Goal: Task Accomplishment & Management: Manage account settings

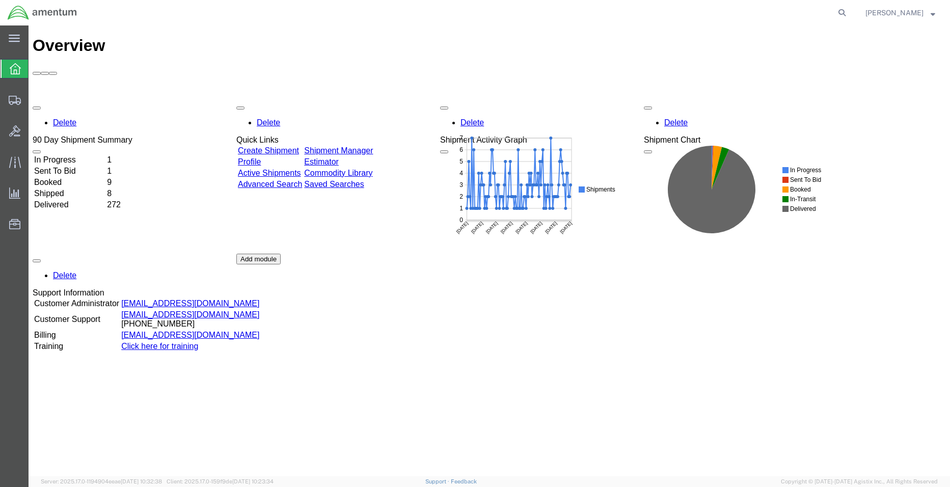
click at [93, 155] on td "In Progress" at bounding box center [70, 160] width 72 height 10
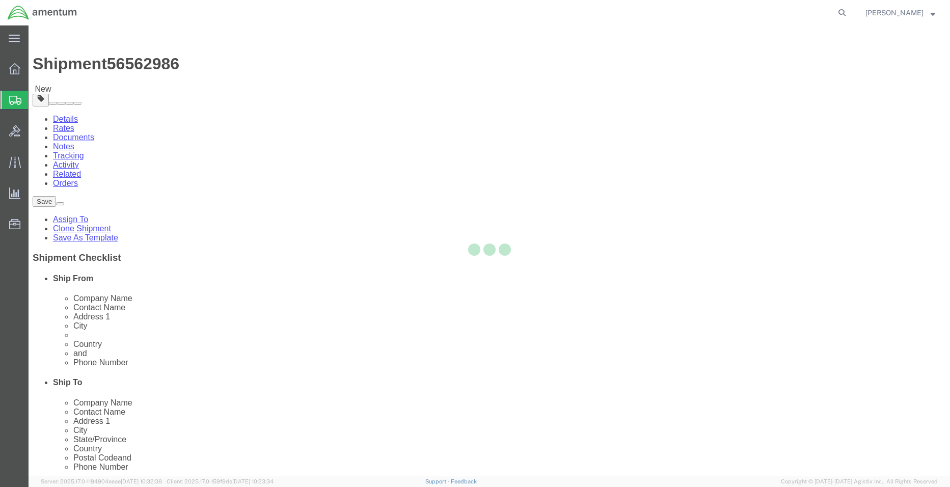
select select "42677"
select select
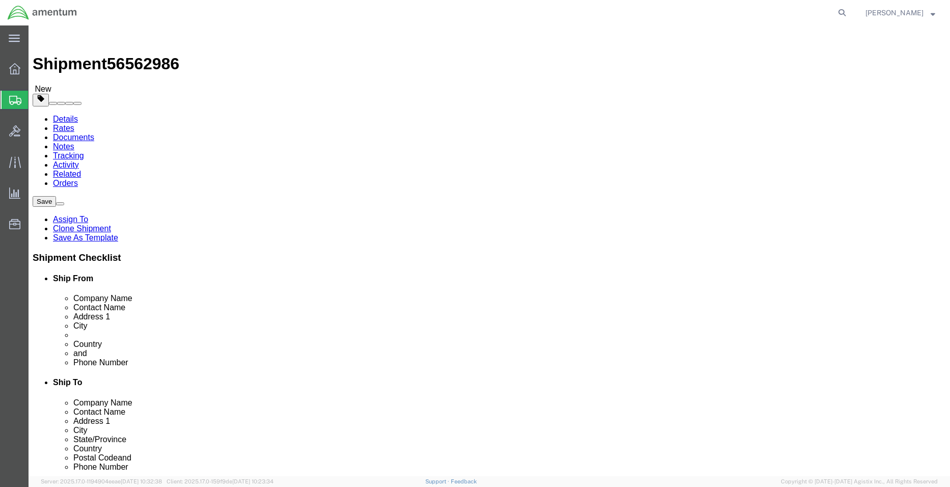
drag, startPoint x: 524, startPoint y: 250, endPoint x: 520, endPoint y: 245, distance: 5.8
click input "UNIT 1,"
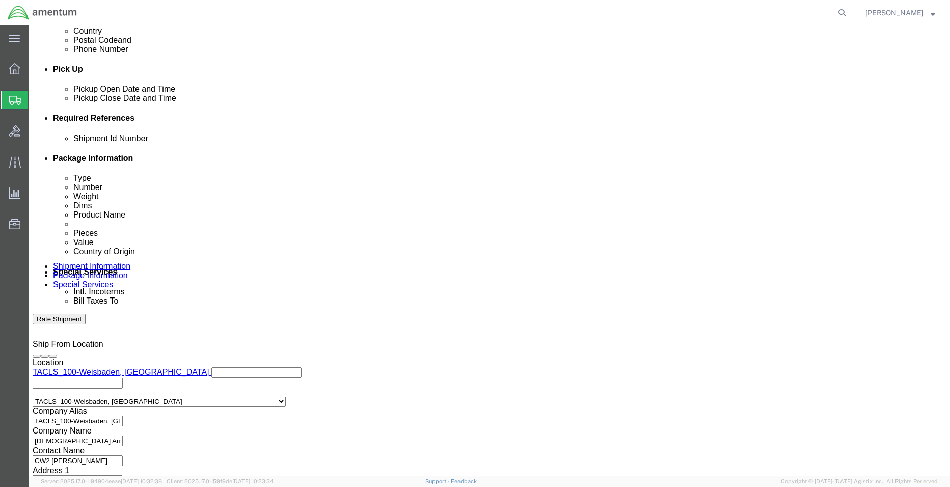
scroll to position [463, 0]
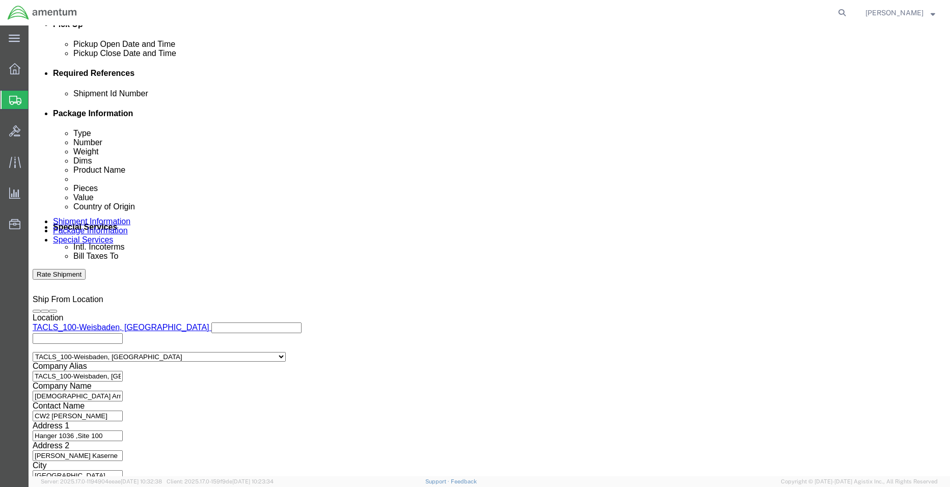
type input "UNIT 1"
click button "Continue"
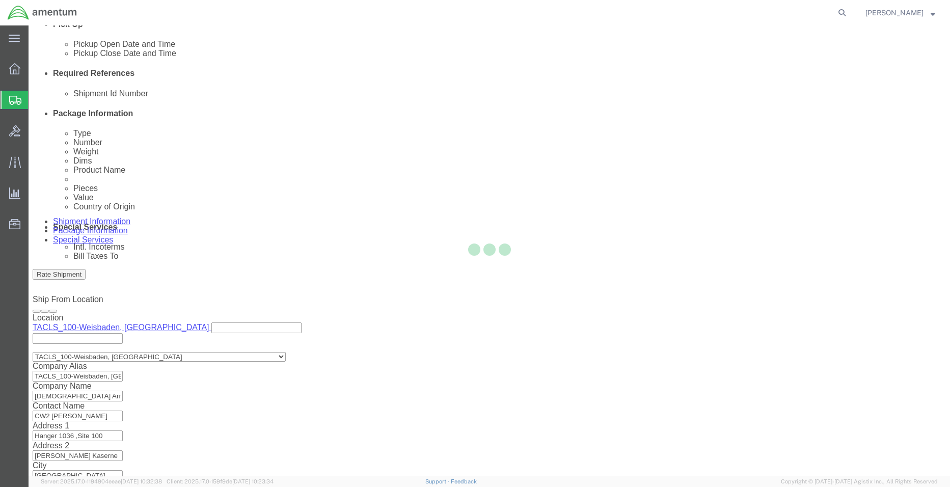
scroll to position [0, 0]
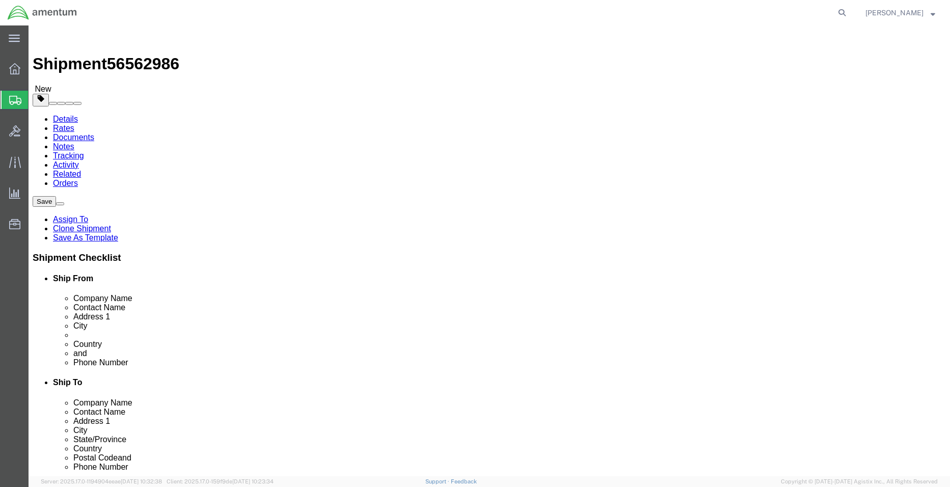
click button "Continue"
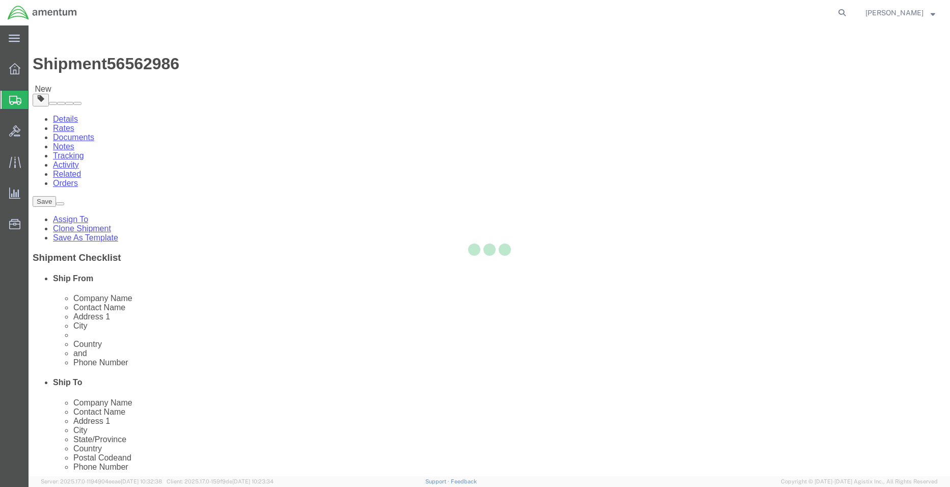
select select
select select "DEPARTMENT"
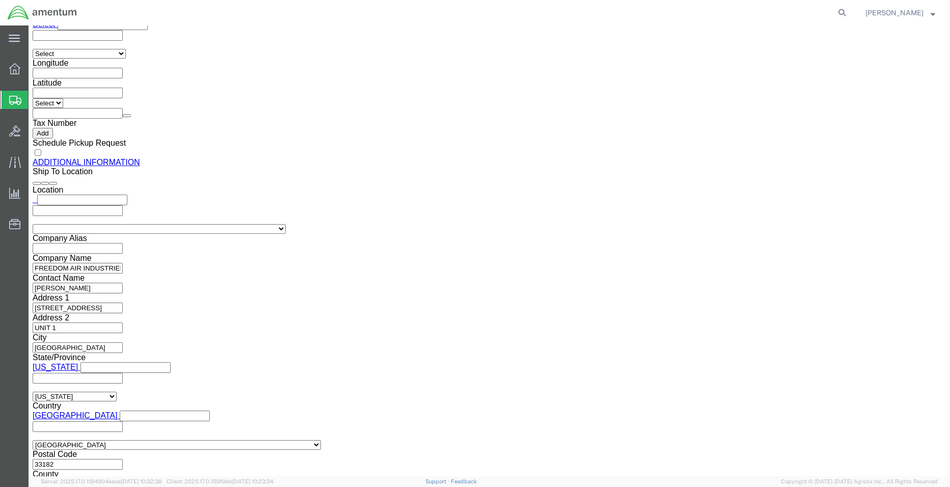
scroll to position [1269, 0]
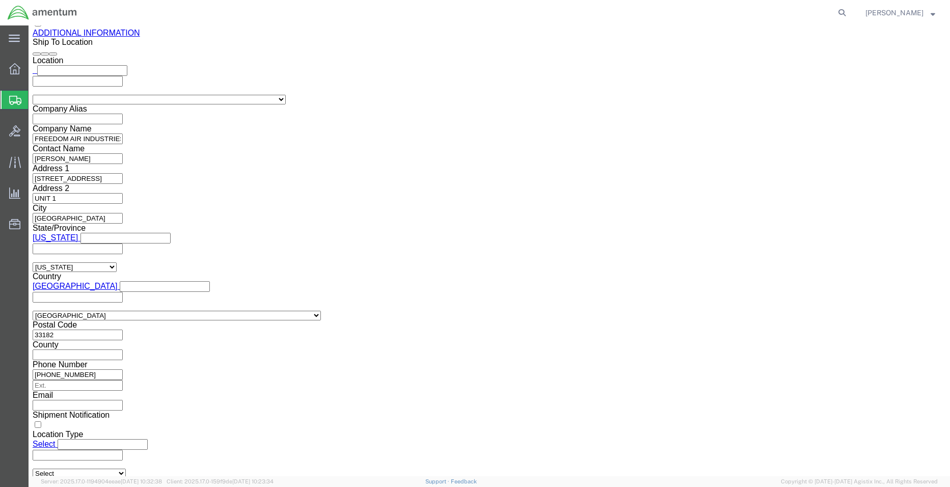
click button "Rate Shipment"
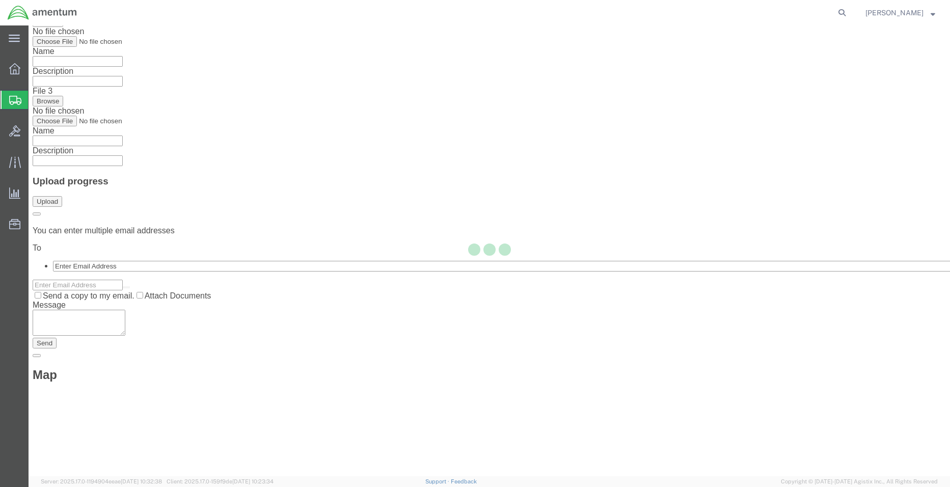
scroll to position [0, 0]
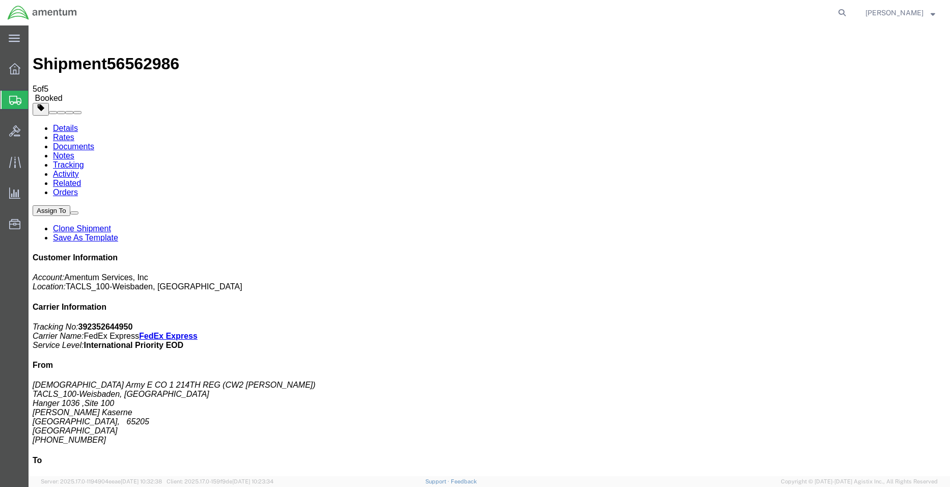
drag, startPoint x: 395, startPoint y: 28, endPoint x: 129, endPoint y: 221, distance: 329.3
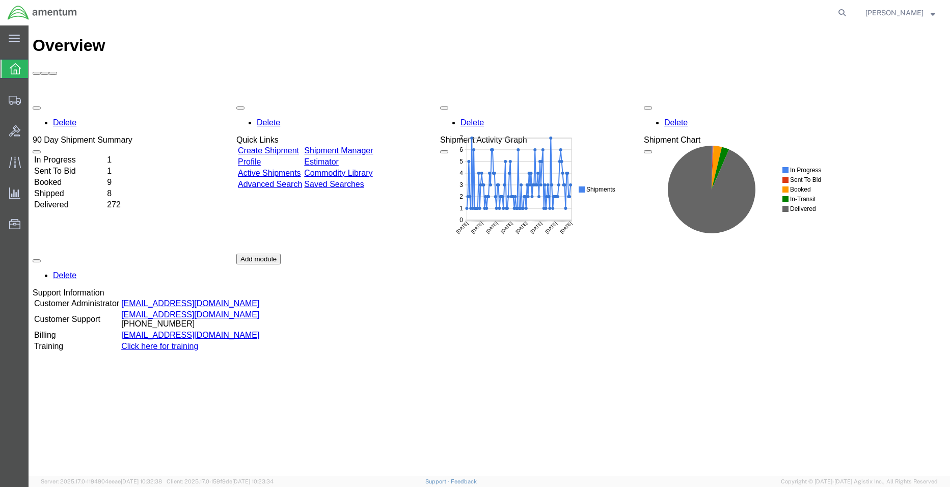
click at [76, 177] on td "Booked" at bounding box center [70, 182] width 72 height 10
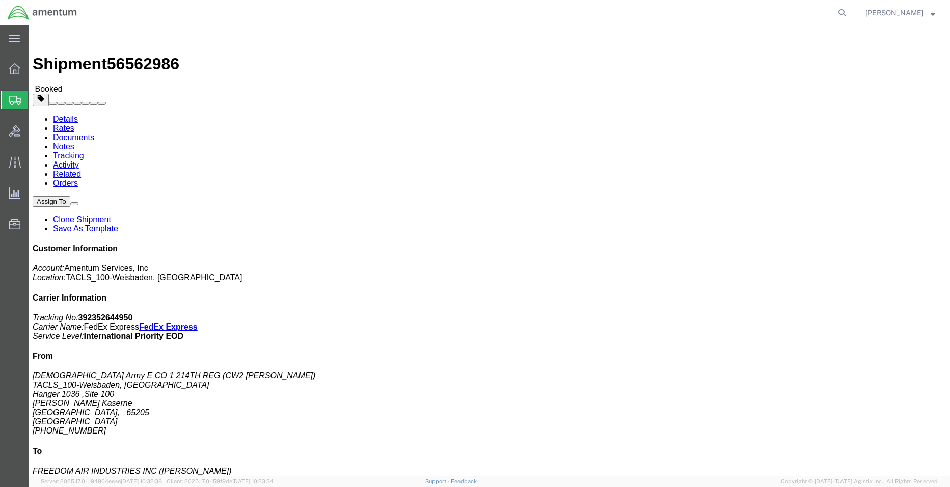
click link "Documents"
